Goal: Task Accomplishment & Management: Use online tool/utility

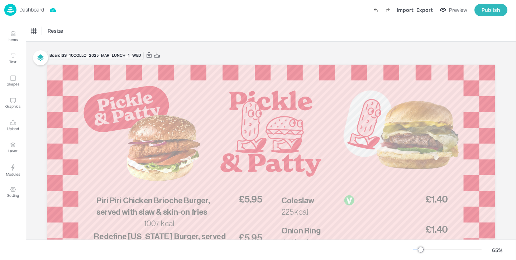
scroll to position [55, 0]
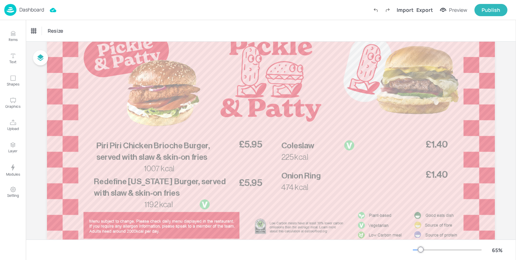
click at [36, 7] on p "Dashboard" at bounding box center [31, 9] width 25 height 5
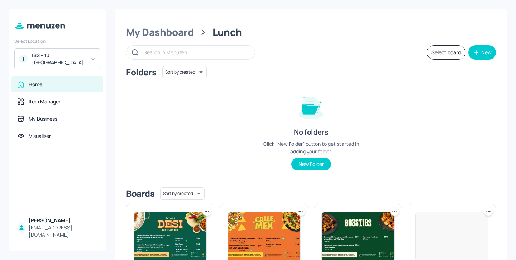
click at [91, 56] on div "I ISS - 10 South Collonade" at bounding box center [57, 58] width 86 height 21
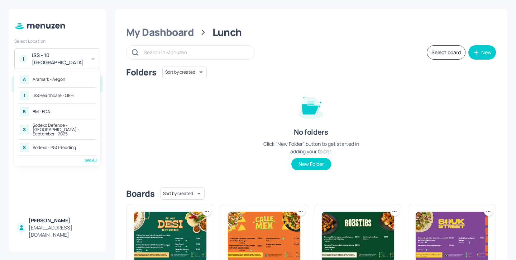
click at [95, 157] on div "See All" at bounding box center [57, 159] width 79 height 5
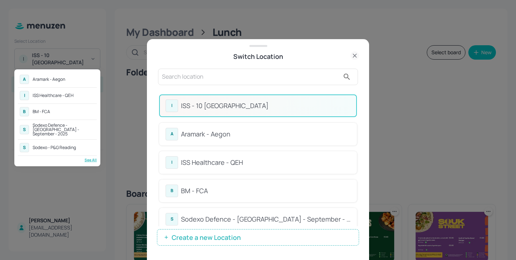
click at [359, 98] on div at bounding box center [258, 130] width 516 height 260
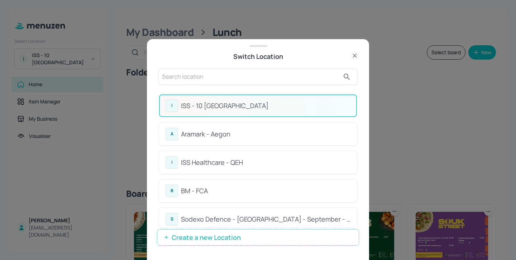
drag, startPoint x: 359, startPoint y: 98, endPoint x: 359, endPoint y: 107, distance: 9.3
click at [302, 81] on input "text" at bounding box center [251, 76] width 178 height 11
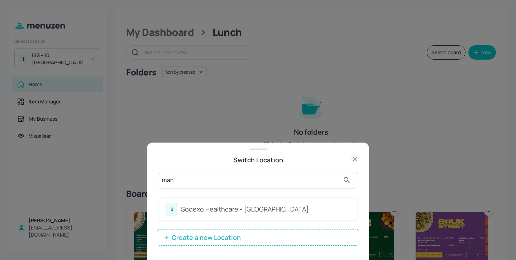
type input "man"
click at [316, 214] on div "S Sodexo Healthcare - Stoke Mandeville" at bounding box center [258, 209] width 185 height 13
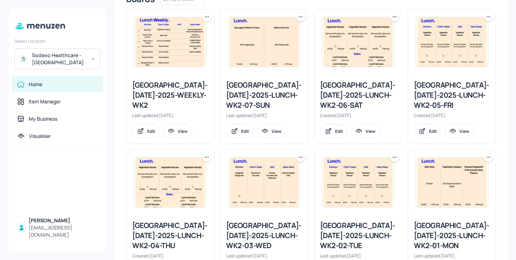
scroll to position [181, 0]
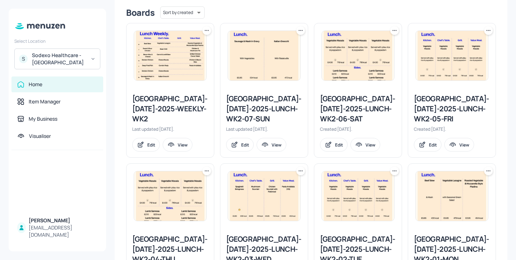
click at [189, 107] on div "[GEOGRAPHIC_DATA]-[DATE]-2025-WEEKLY-WK2" at bounding box center [170, 109] width 76 height 30
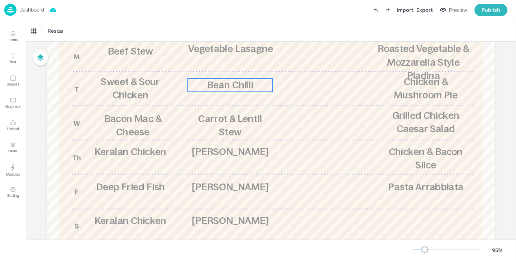
scroll to position [123, 0]
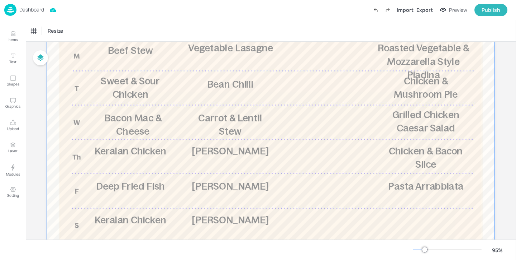
click at [210, 125] on div at bounding box center [271, 125] width 448 height 368
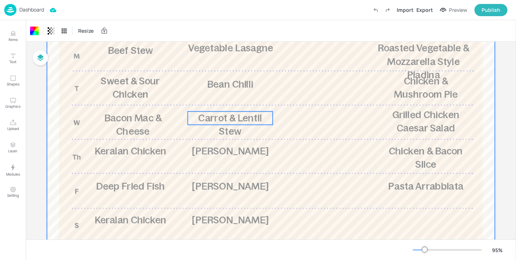
click at [212, 119] on span "Carrot & Lentil Stew" at bounding box center [230, 124] width 64 height 24
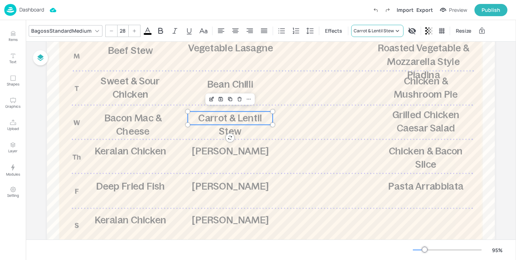
click at [364, 31] on div "Carrot & Lentil Stew" at bounding box center [374, 31] width 40 height 6
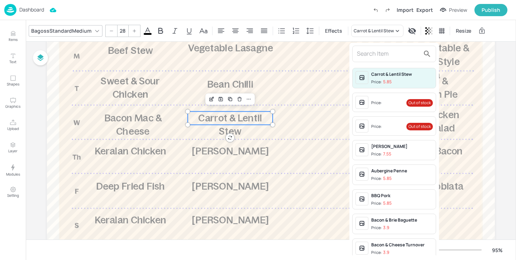
click at [362, 52] on input "text" at bounding box center [388, 53] width 63 height 11
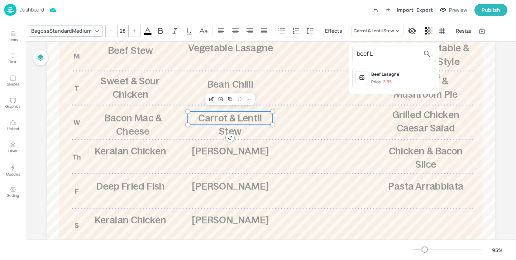
type input "beef L"
click at [414, 77] on div "Beef Lasagne" at bounding box center [402, 74] width 62 height 6
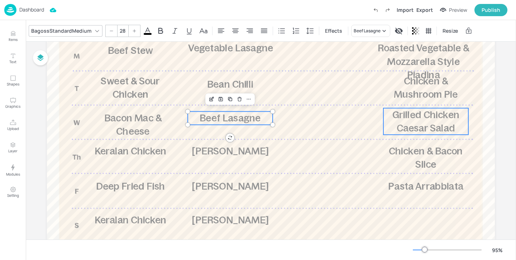
click at [409, 118] on span "Grilled Chicken Caesar Salad" at bounding box center [426, 121] width 67 height 24
type input "28"
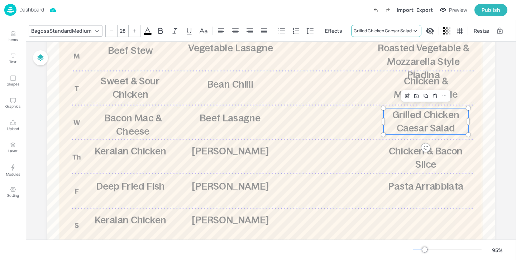
click at [393, 28] on div "Grilled Chicken Caesar Salad" at bounding box center [383, 31] width 58 height 6
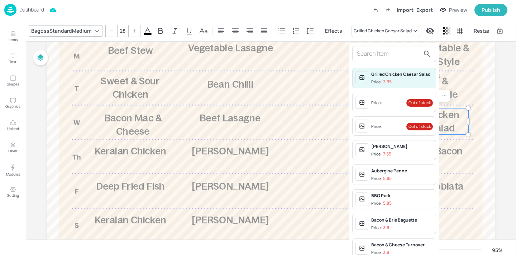
click at [381, 50] on input "text" at bounding box center [388, 53] width 63 height 11
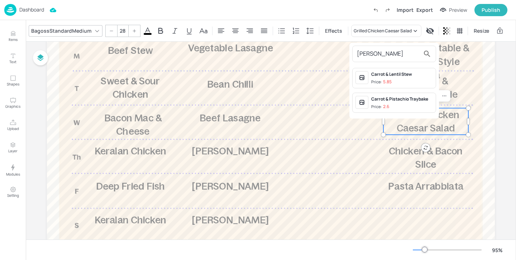
type input "carr"
click at [413, 79] on span "Price: 5.85" at bounding box center [402, 82] width 62 height 6
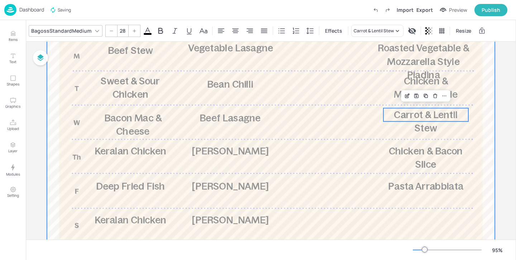
click at [316, 105] on div at bounding box center [271, 125] width 448 height 368
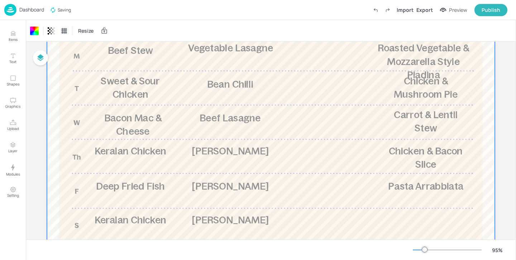
click at [316, 105] on div at bounding box center [271, 125] width 448 height 368
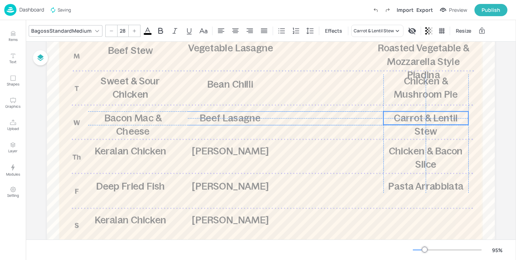
click at [399, 116] on span "Carrot & Lentil Stew" at bounding box center [426, 124] width 64 height 24
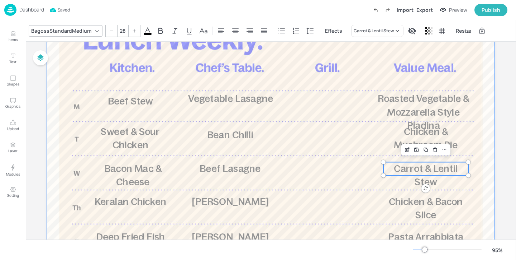
scroll to position [0, 0]
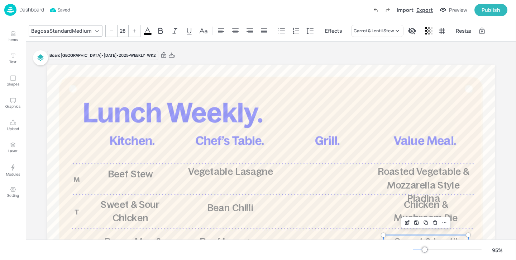
click at [428, 12] on div "Export" at bounding box center [425, 10] width 16 height 8
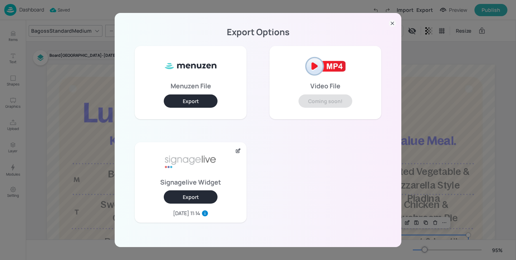
click at [198, 196] on button "Export" at bounding box center [191, 196] width 54 height 13
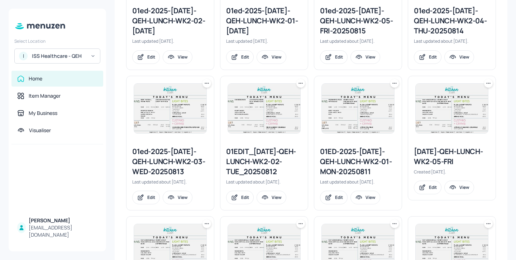
scroll to position [507, 0]
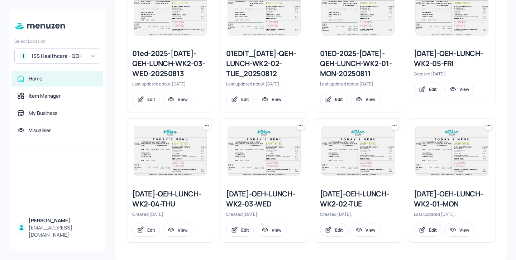
click at [297, 125] on icon at bounding box center [300, 125] width 7 height 7
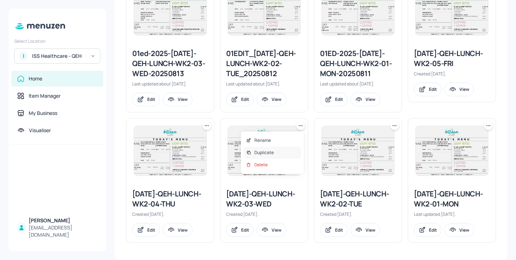
click at [284, 152] on div "Duplicate" at bounding box center [272, 152] width 57 height 12
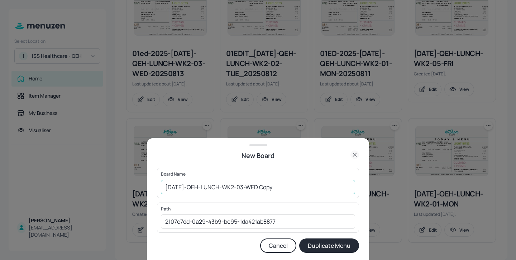
click at [166, 184] on input "2025-JUL-QEH-LUNCH-WK2-03-WED Copy" at bounding box center [258, 187] width 194 height 14
drag, startPoint x: 299, startPoint y: 188, endPoint x: 279, endPoint y: 189, distance: 20.4
click at [279, 189] on input "01ed-2025-JUL-QEH-LUNCH-WK2-03-WED Copy" at bounding box center [258, 187] width 194 height 14
type input "01ed-2025-[DATE]-QEH-LUNCH-WK2-03-WED-20251008"
click at [329, 243] on button "Duplicate Menu" at bounding box center [329, 245] width 60 height 14
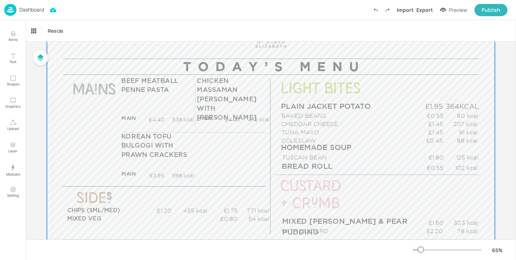
scroll to position [89, 0]
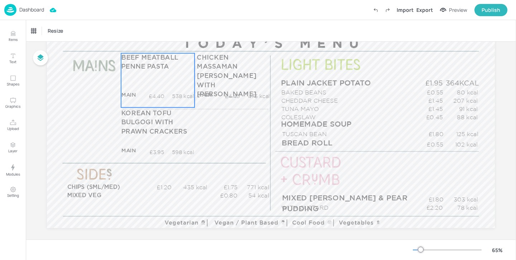
click at [181, 85] on div "BEEF MEATBALL PENNE PASTA MAIN £4.40 538 kcal +SIDE £5.45 kcal" at bounding box center [157, 80] width 73 height 54
click at [88, 28] on div "BEEF MEATBALL PENNE PASTA" at bounding box center [61, 31] width 60 height 6
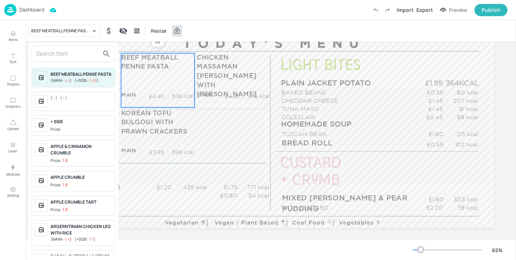
click at [68, 50] on input "text" at bounding box center [67, 53] width 63 height 11
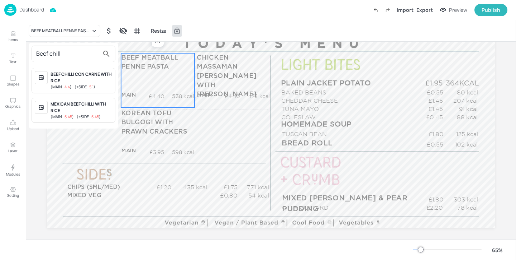
type input "Beef chill"
click at [95, 77] on div "BEEF CHILLI CON CARNE WITH RICE" at bounding box center [82, 77] width 62 height 13
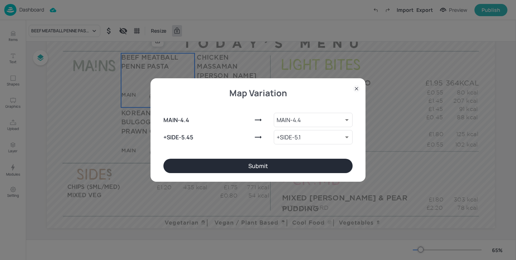
click at [236, 171] on button "Submit" at bounding box center [257, 165] width 189 height 14
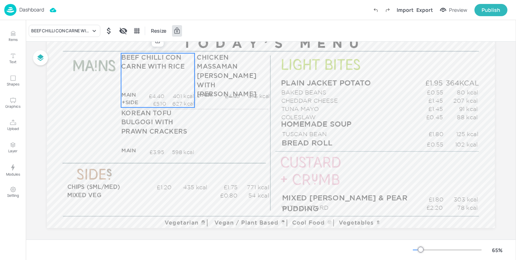
scroll to position [56, 0]
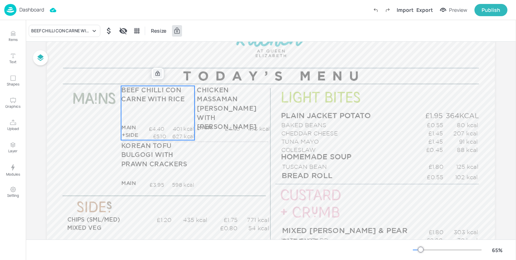
click at [158, 72] on icon at bounding box center [158, 74] width 6 height 6
click at [150, 74] on icon "Edit Item" at bounding box center [153, 74] width 6 height 6
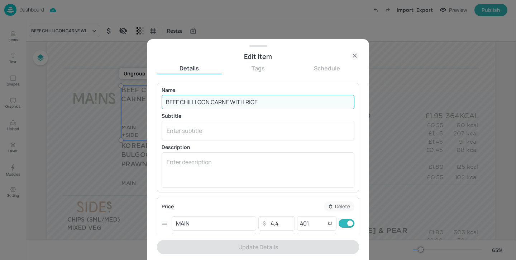
drag, startPoint x: 229, startPoint y: 101, endPoint x: 199, endPoint y: 103, distance: 30.5
click at [199, 103] on input "BEEF CHILLI CON CARNE WITH RICE" at bounding box center [258, 102] width 193 height 14
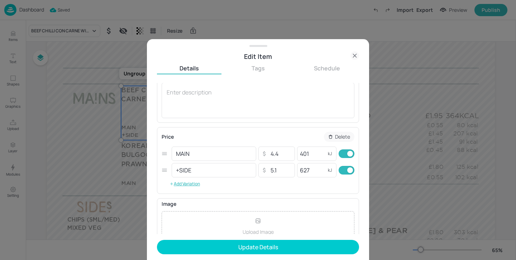
scroll to position [86, 0]
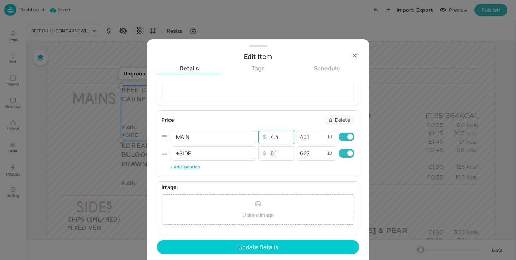
type input "BEEF CHILLI WITH RICE"
click at [271, 135] on input "4.4" at bounding box center [280, 136] width 25 height 14
type input "5.4"
click at [349, 153] on input "checkbox" at bounding box center [350, 153] width 26 height 9
checkbox input "false"
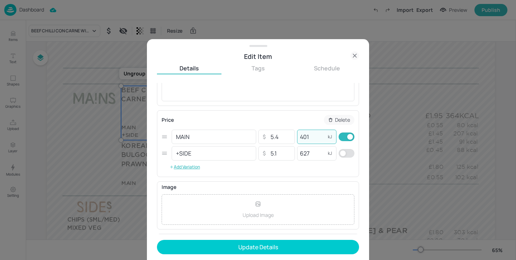
click at [314, 134] on input "401" at bounding box center [311, 136] width 29 height 14
drag, startPoint x: 314, startPoint y: 136, endPoint x: 294, endPoint y: 137, distance: 20.4
click at [294, 137] on div "MAIN ​ ​ 5.4 ​ 401 kJ ​" at bounding box center [258, 136] width 193 height 16
type input "752"
drag, startPoint x: 314, startPoint y: 153, endPoint x: 257, endPoint y: 153, distance: 56.6
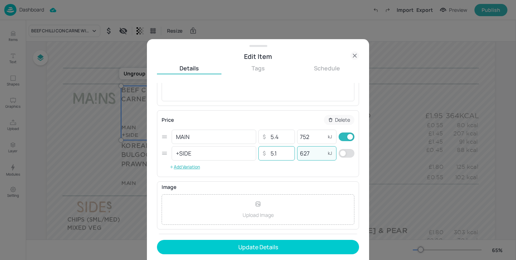
click at [258, 153] on div "+SIDE ​ ​ 5.1 ​ 627 kJ ​" at bounding box center [258, 153] width 193 height 16
drag, startPoint x: 280, startPoint y: 150, endPoint x: 254, endPoint y: 150, distance: 25.8
click at [254, 150] on div "+SIDE ​ ​ 5.1 ​ kJ ​" at bounding box center [258, 153] width 193 height 16
click at [282, 181] on div "Name BEEF CHILLI WITH RICE ​ Subtitle x ​ Description x ​ Price Delete MAIN ​ ​…" at bounding box center [258, 158] width 202 height 151
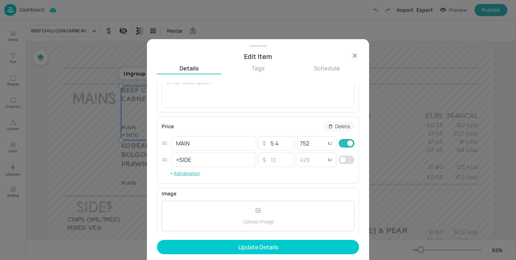
scroll to position [0, 0]
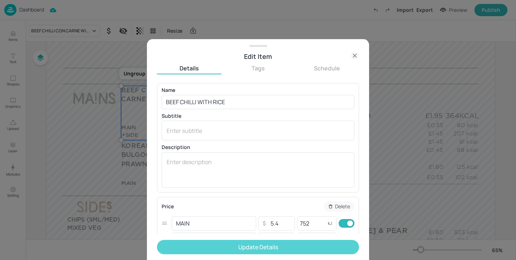
click at [280, 245] on button "Update Details" at bounding box center [258, 246] width 202 height 14
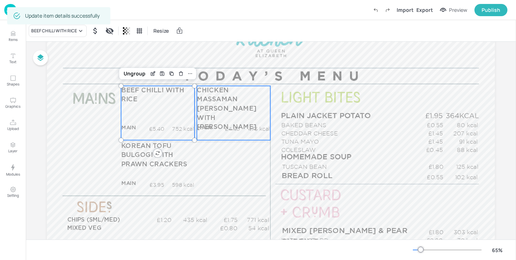
click at [223, 110] on div "CHICKEN MASSAMAN [PERSON_NAME] WITH [PERSON_NAME] MAIN £4.40 473 kcal +SIDE £0.…" at bounding box center [233, 113] width 73 height 54
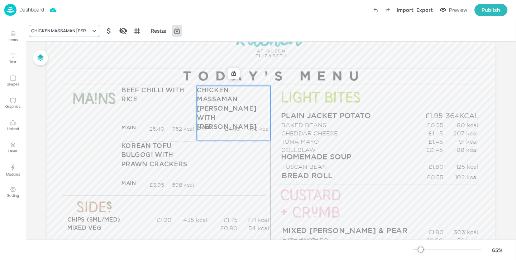
click at [81, 32] on div "CHICKEN MASSAMAN [PERSON_NAME] WITH [PERSON_NAME]" at bounding box center [61, 31] width 60 height 6
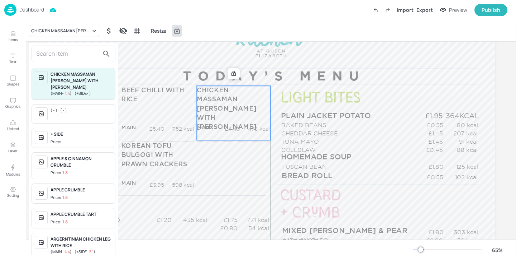
click at [70, 49] on input "text" at bounding box center [67, 53] width 63 height 11
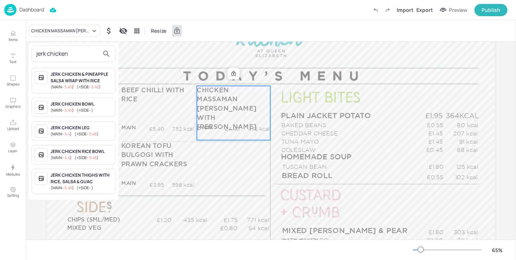
type input "jerk chicken"
click at [100, 79] on div "JERK CHICKEN & PINEAPPLE SALSA WRAP WITH RICE" at bounding box center [82, 77] width 62 height 13
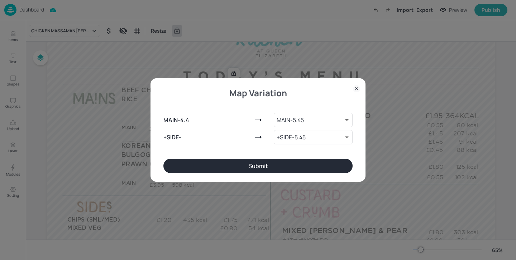
click at [255, 168] on button "Submit" at bounding box center [257, 165] width 189 height 14
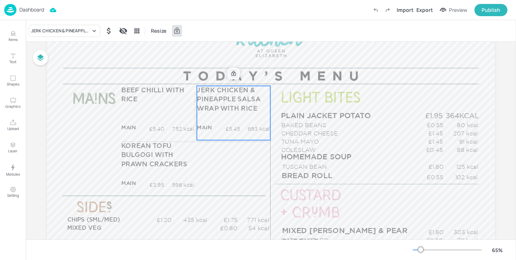
click at [232, 76] on icon at bounding box center [234, 74] width 6 height 6
click at [228, 75] on icon "Edit Item" at bounding box center [228, 73] width 3 height 3
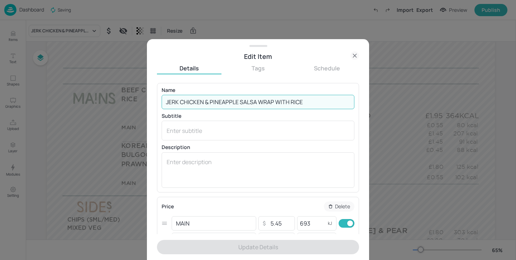
drag, startPoint x: 274, startPoint y: 102, endPoint x: 258, endPoint y: 102, distance: 15.1
click at [258, 102] on input "JERK CHICKEN & PINEAPPLE SALSA WRAP WITH RICE" at bounding box center [258, 102] width 193 height 14
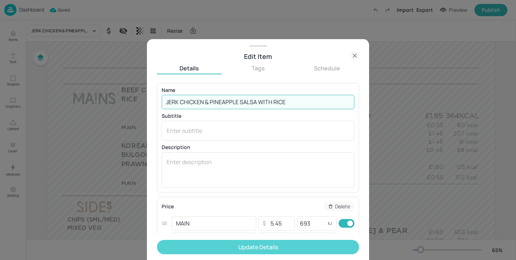
type input "JERK CHICKEN & PINEAPPLE SALSA WITH RICE"
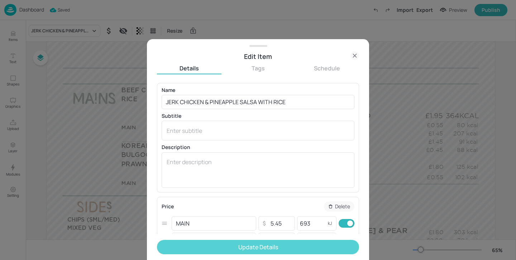
click at [310, 242] on button "Update Details" at bounding box center [258, 246] width 202 height 14
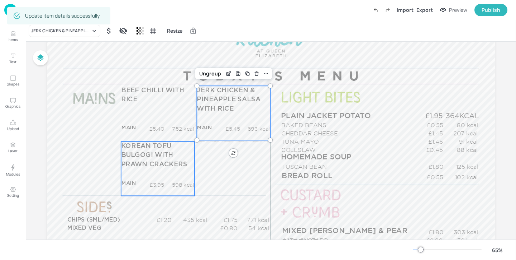
click at [161, 155] on span "KOREAN TOFU BULGOGI WITH PRAWN CRACKERS" at bounding box center [154, 155] width 66 height 25
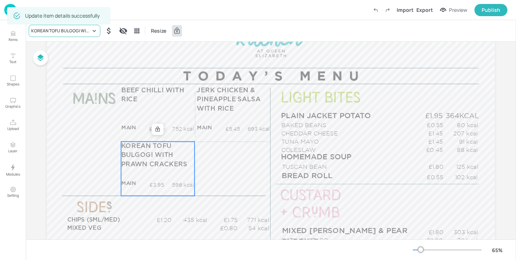
click at [77, 34] on div "KOREAN TOFU BULGOGI WITH PRAWN CRACKERS" at bounding box center [65, 31] width 72 height 12
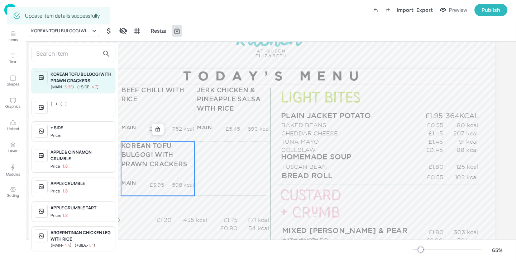
click at [69, 46] on div at bounding box center [74, 54] width 84 height 16
click at [69, 51] on input "text" at bounding box center [67, 53] width 63 height 11
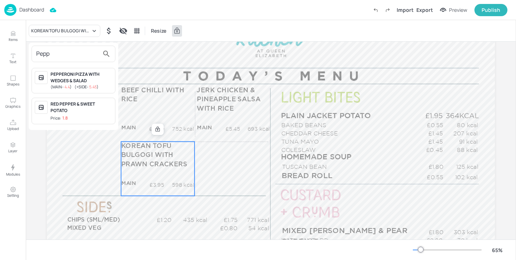
type input "Pepp"
click at [15, 35] on div at bounding box center [258, 130] width 516 height 260
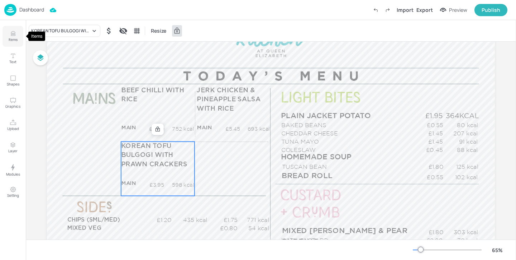
click at [10, 37] on icon "Items" at bounding box center [13, 33] width 7 height 7
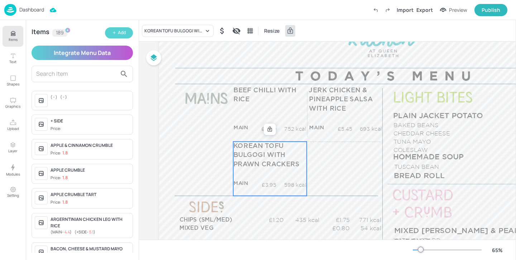
click at [112, 34] on icon "button" at bounding box center [114, 32] width 4 height 4
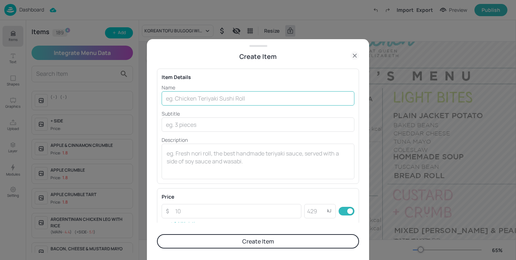
click at [198, 96] on input "text" at bounding box center [258, 98] width 193 height 14
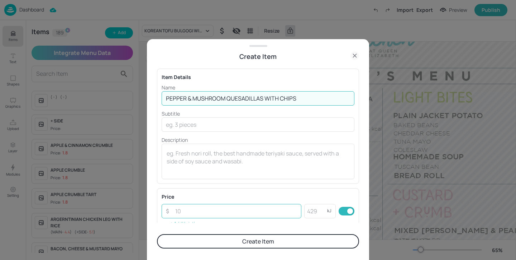
type input "PEPPER & MUSHROOM QUESADILLAS WITH CHIPS"
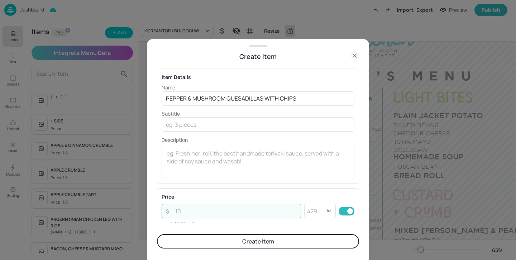
click at [237, 204] on input "number" at bounding box center [236, 211] width 130 height 14
click at [253, 184] on div "Item Details Name PEPPER & MUSHROOM QUESADILLAS WITH CHIPS ​ Subtitle ​ Descrip…" at bounding box center [258, 141] width 202 height 161
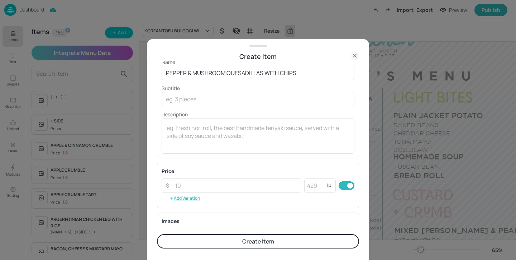
scroll to position [63, 0]
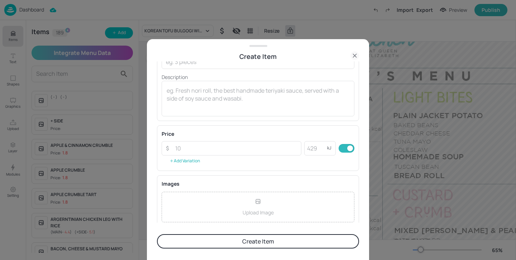
click at [189, 162] on button "Add Variation" at bounding box center [185, 160] width 46 height 11
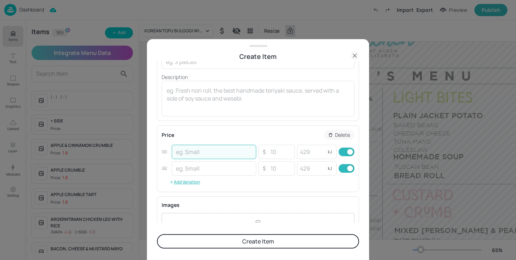
click at [190, 155] on input "text" at bounding box center [214, 151] width 85 height 14
type input "MAIN"
click at [206, 168] on input "text" at bounding box center [214, 168] width 85 height 14
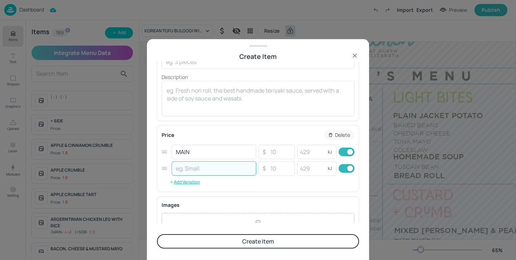
type input "_"
type input "+SIDE"
click at [286, 153] on input "number" at bounding box center [280, 151] width 25 height 14
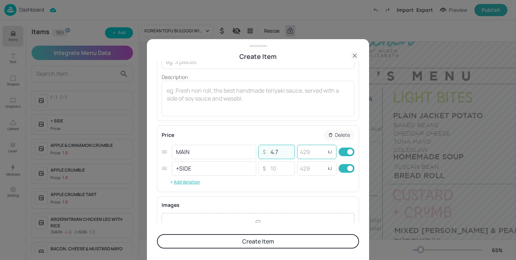
type input "4.7"
click at [314, 150] on input "number" at bounding box center [311, 151] width 29 height 14
type input "606"
click at [283, 173] on input "number" at bounding box center [280, 168] width 25 height 14
click at [346, 169] on input "checkbox" at bounding box center [350, 168] width 26 height 9
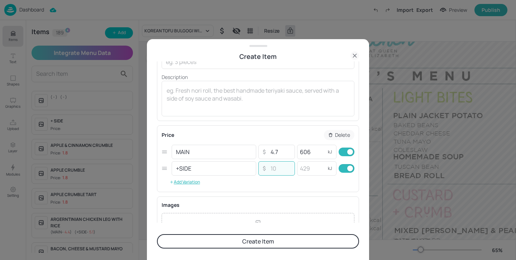
checkbox input "false"
click at [247, 238] on button "Create Item" at bounding box center [258, 241] width 202 height 14
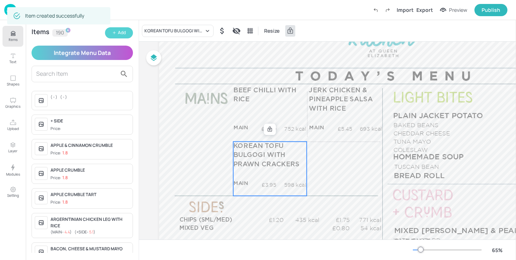
click at [123, 36] on div "Add" at bounding box center [122, 32] width 8 height 7
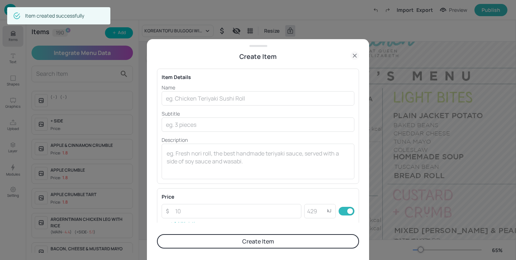
click at [209, 106] on div "Name ​ Subtitle ​ Description x ​" at bounding box center [258, 131] width 193 height 95
click at [209, 101] on input "text" at bounding box center [258, 98] width 193 height 14
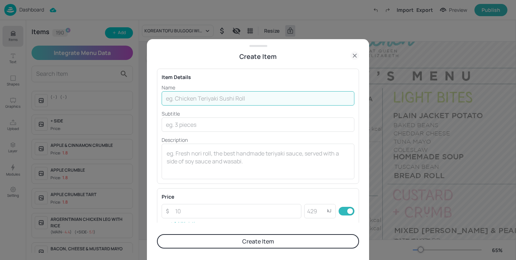
click at [352, 56] on icon at bounding box center [355, 55] width 9 height 9
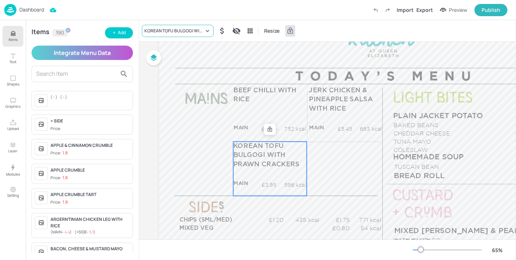
click at [176, 35] on div "KOREAN TOFU BULGOGI WITH PRAWN CRACKERS" at bounding box center [178, 31] width 72 height 12
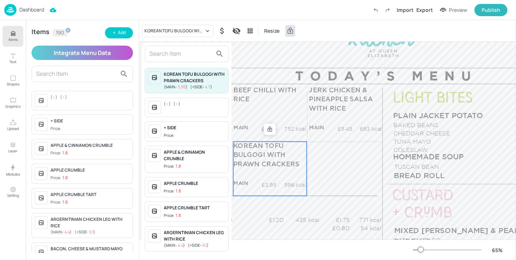
click at [339, 148] on div at bounding box center [258, 130] width 516 height 260
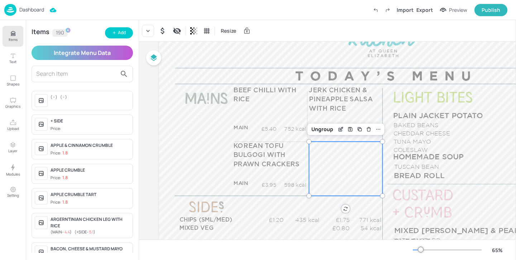
click at [327, 160] on div "£0.00 kcal £0.00 kcal" at bounding box center [345, 168] width 73 height 54
click at [144, 30] on div at bounding box center [148, 31] width 12 height 12
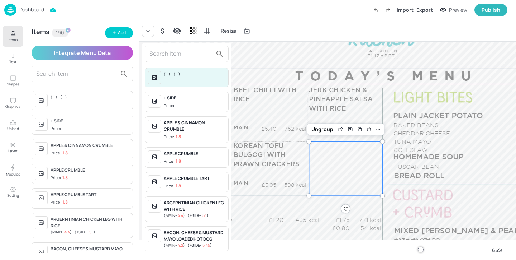
click at [157, 51] on input "text" at bounding box center [180, 53] width 63 height 11
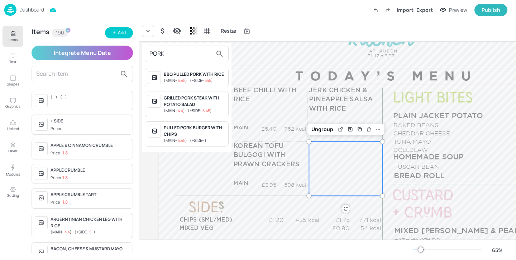
type input "PORK"
click at [264, 168] on div at bounding box center [258, 130] width 516 height 260
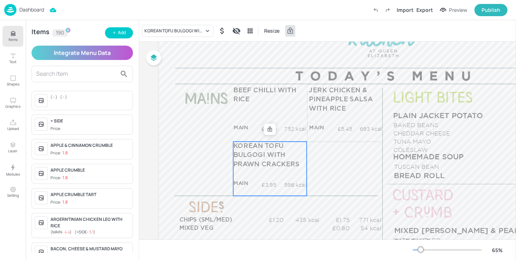
click at [275, 168] on p "KOREAN TOFU BULGOGI WITH PRAWN CRACKERS" at bounding box center [269, 155] width 73 height 28
click at [182, 30] on div "KOREAN TOFU BULGOGI WITH PRAWN CRACKERS" at bounding box center [174, 31] width 60 height 6
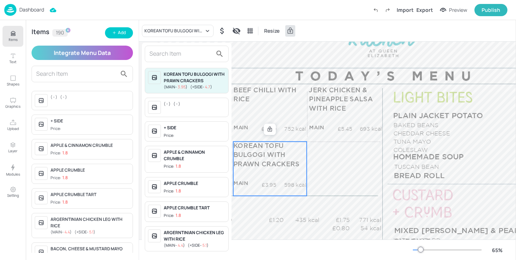
click at [179, 56] on input "text" at bounding box center [180, 53] width 63 height 11
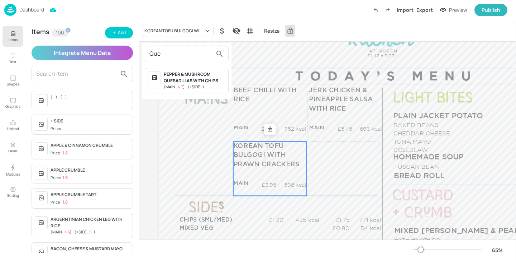
type input "Que"
click at [189, 82] on div "PEPPER & MUSHROOM QUESADILLAS WITH CHIPS" at bounding box center [195, 77] width 62 height 13
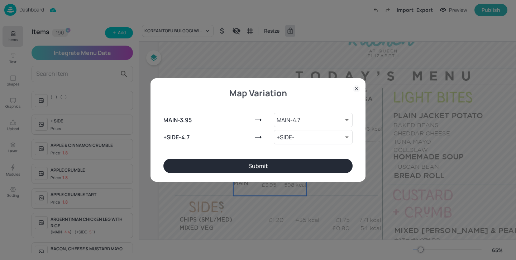
click at [270, 166] on button "Submit" at bounding box center [257, 165] width 189 height 14
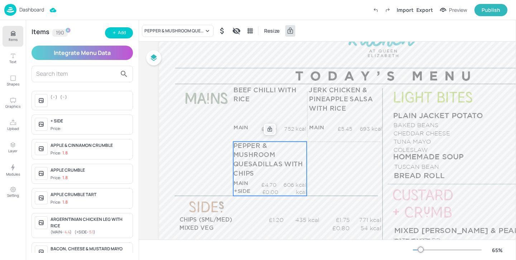
click at [269, 130] on icon at bounding box center [270, 129] width 6 height 6
click at [263, 129] on icon "Edit Item" at bounding box center [265, 129] width 6 height 6
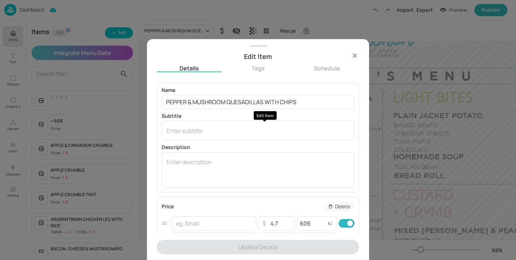
type input "MAIN"
type input "+SIDE"
